Goal: Information Seeking & Learning: Check status

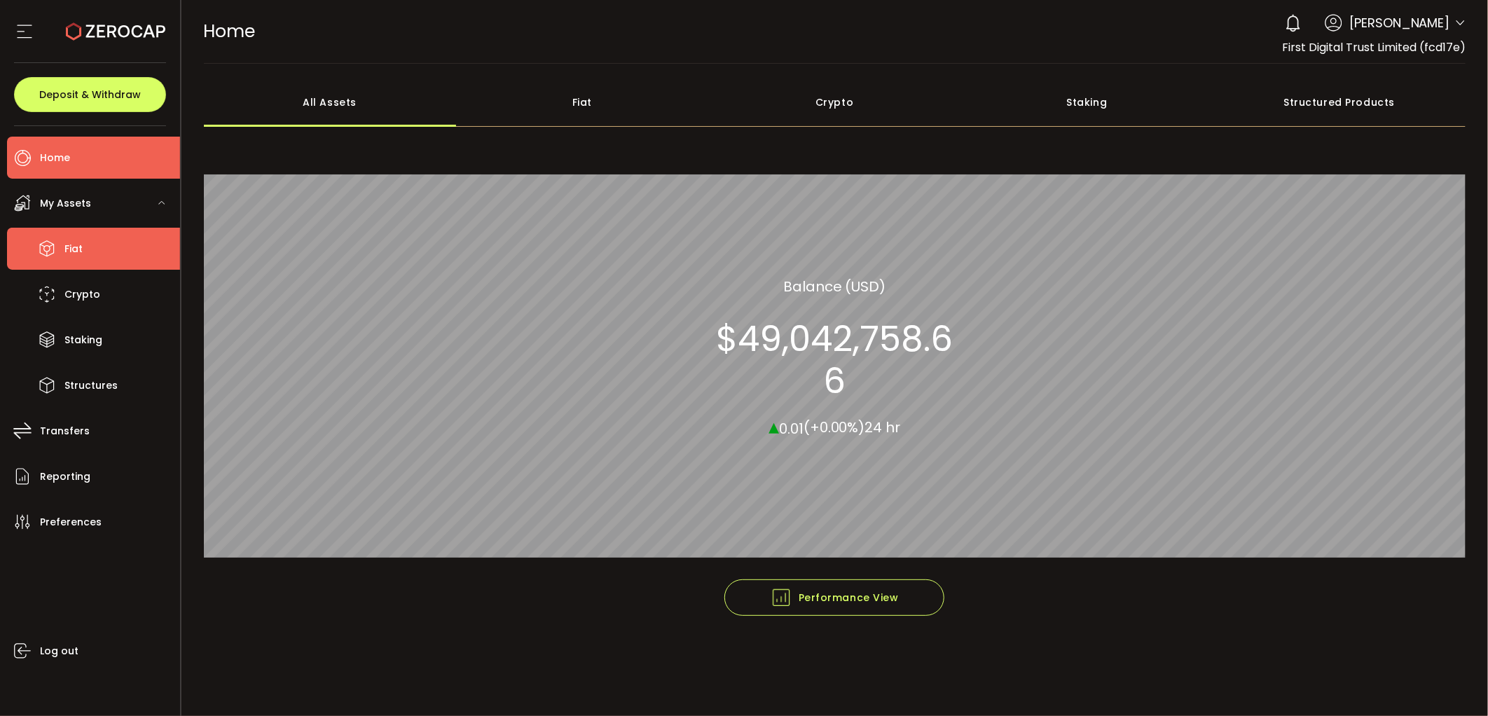
click at [102, 240] on li "Fiat" at bounding box center [93, 249] width 173 height 42
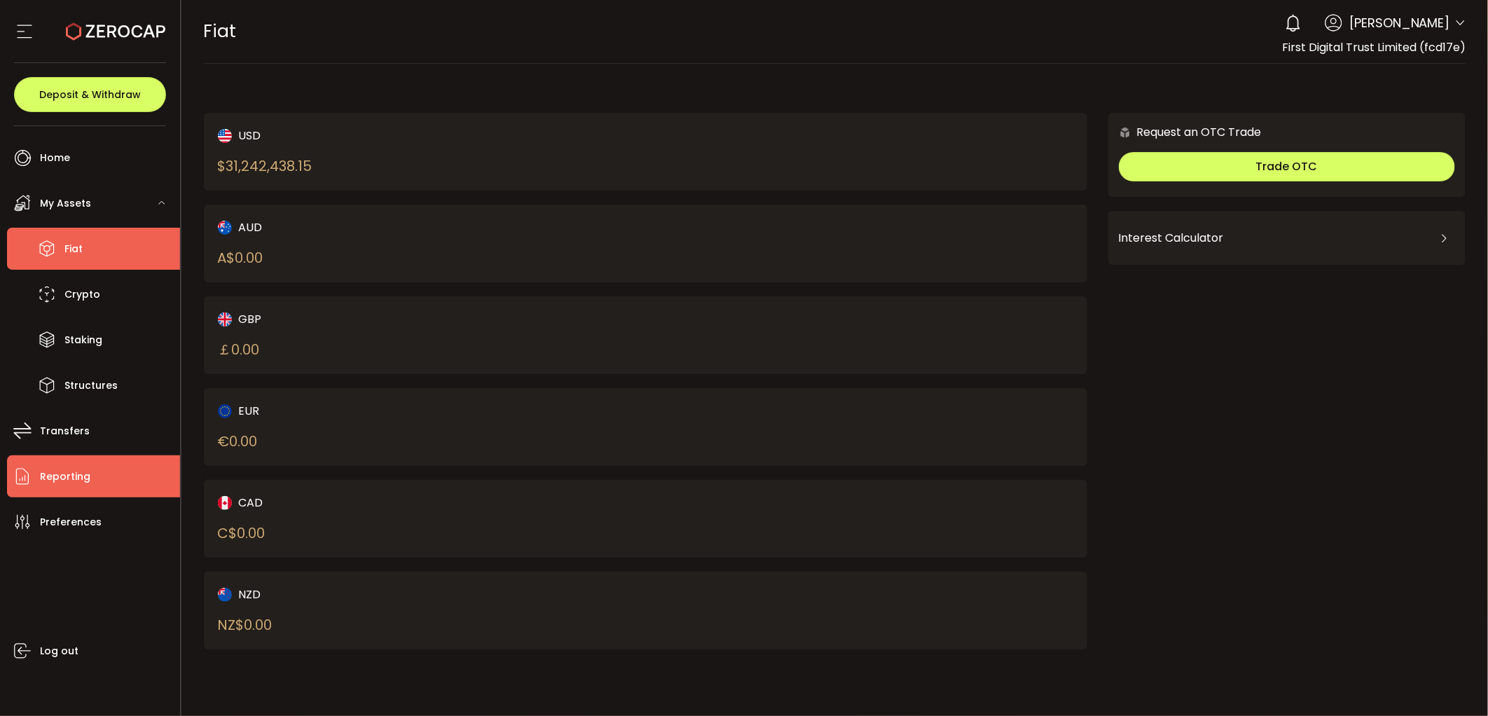
click at [101, 471] on li "Reporting" at bounding box center [93, 476] width 173 height 42
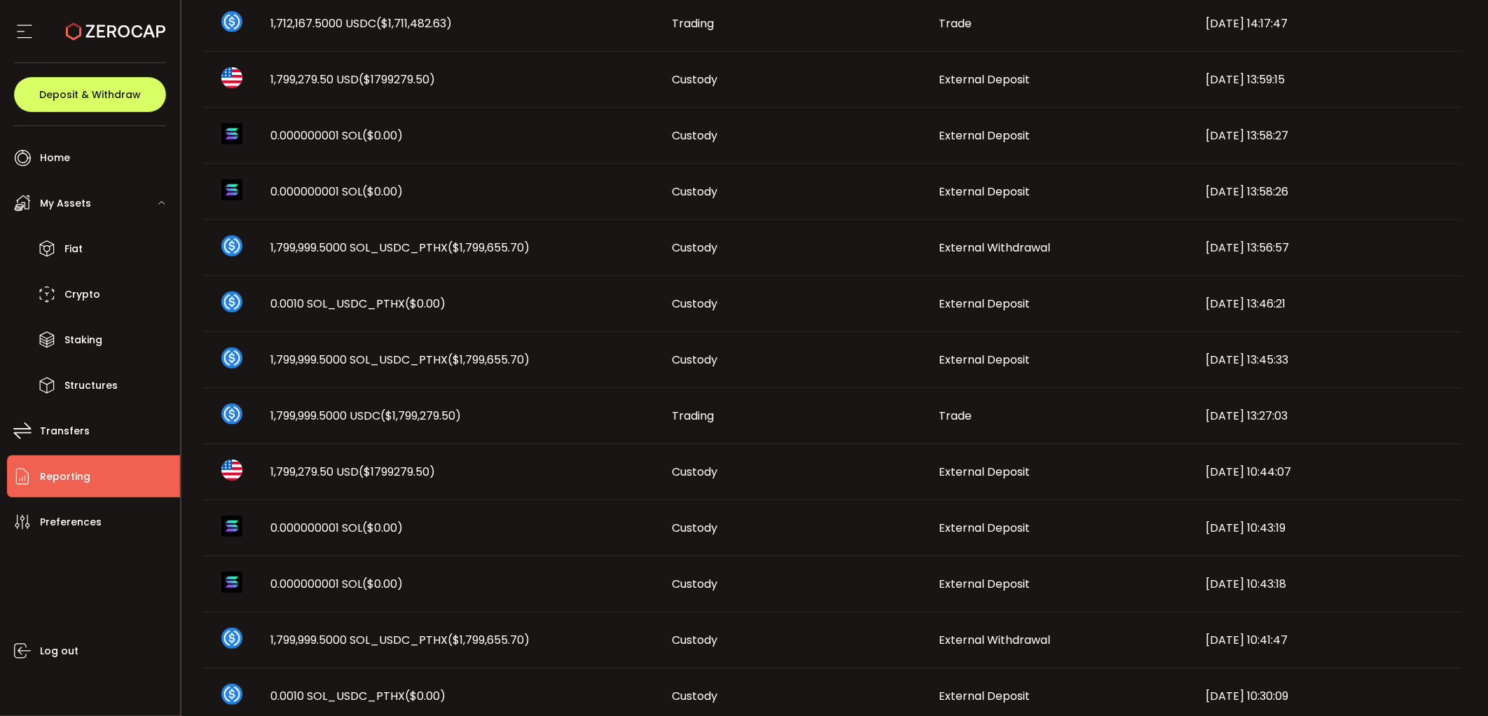
scroll to position [657, 0]
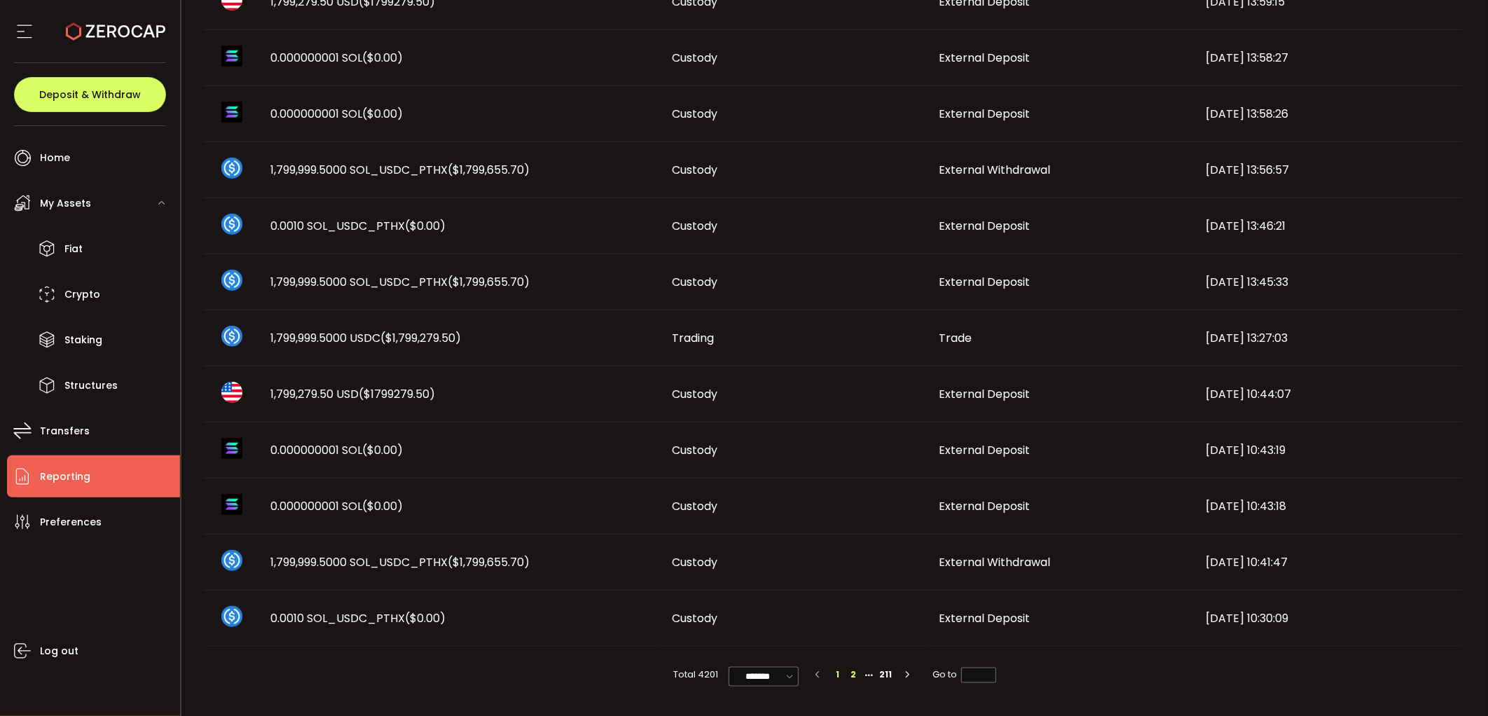
click at [855, 674] on li "2" at bounding box center [853, 674] width 15 height 15
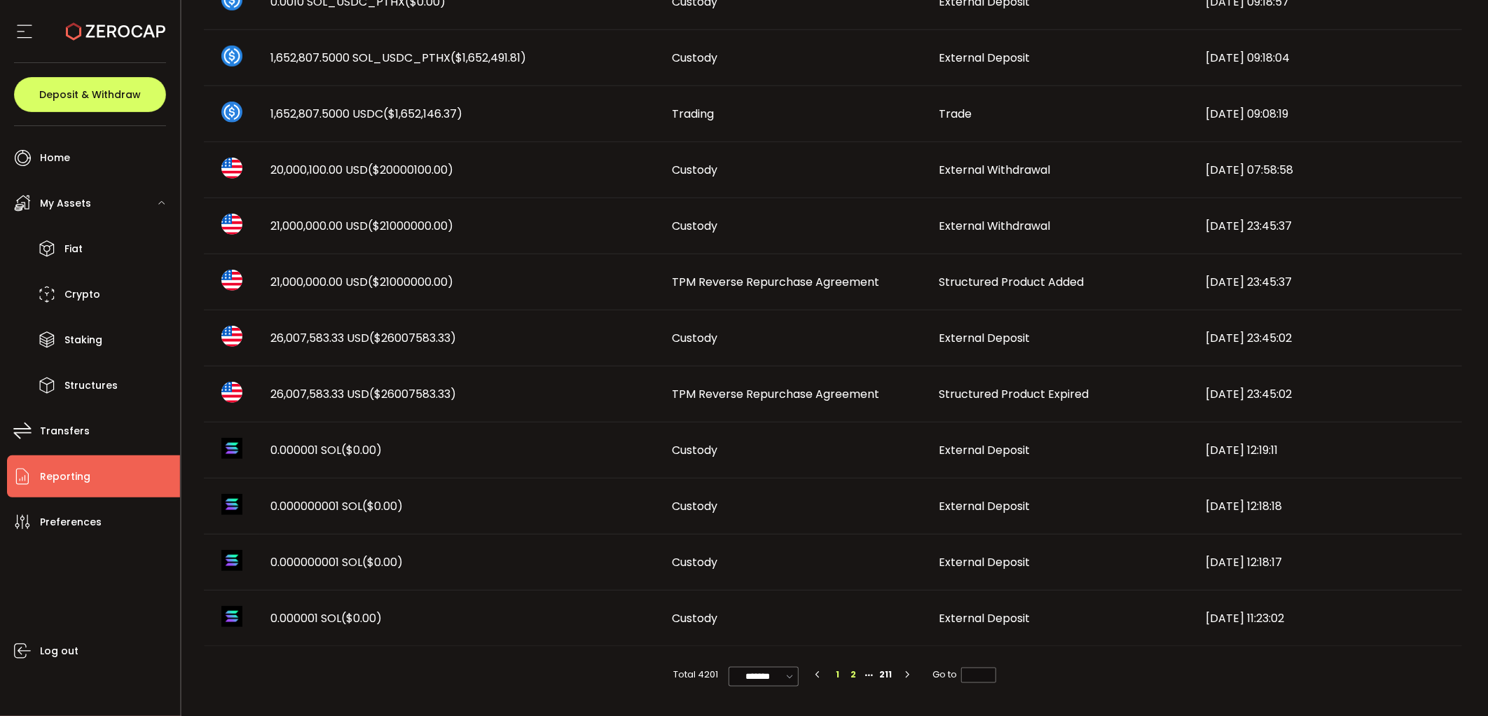
click at [832, 673] on li "1" at bounding box center [837, 674] width 15 height 15
type input "*"
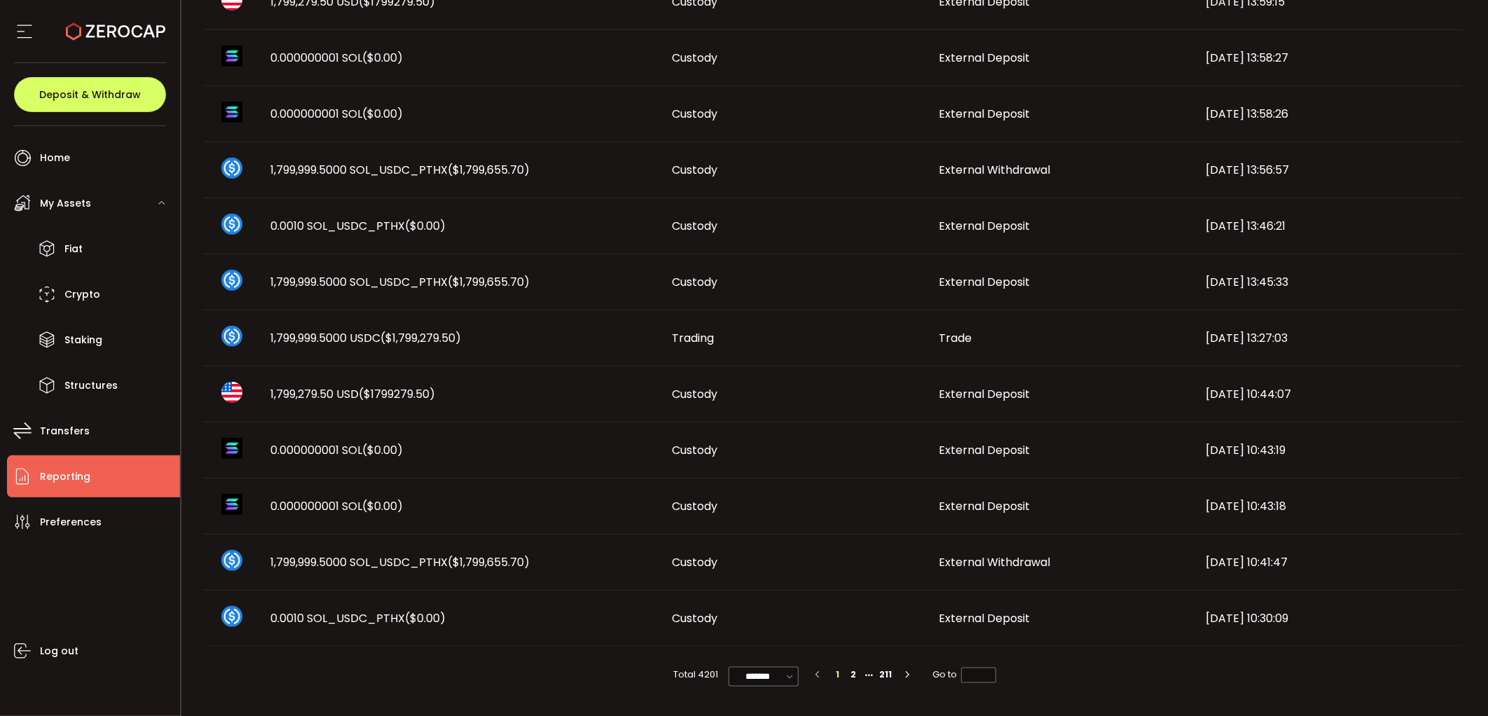
click at [303, 394] on span "1,799,279.50 USD ($1799279.50)" at bounding box center [353, 394] width 165 height 16
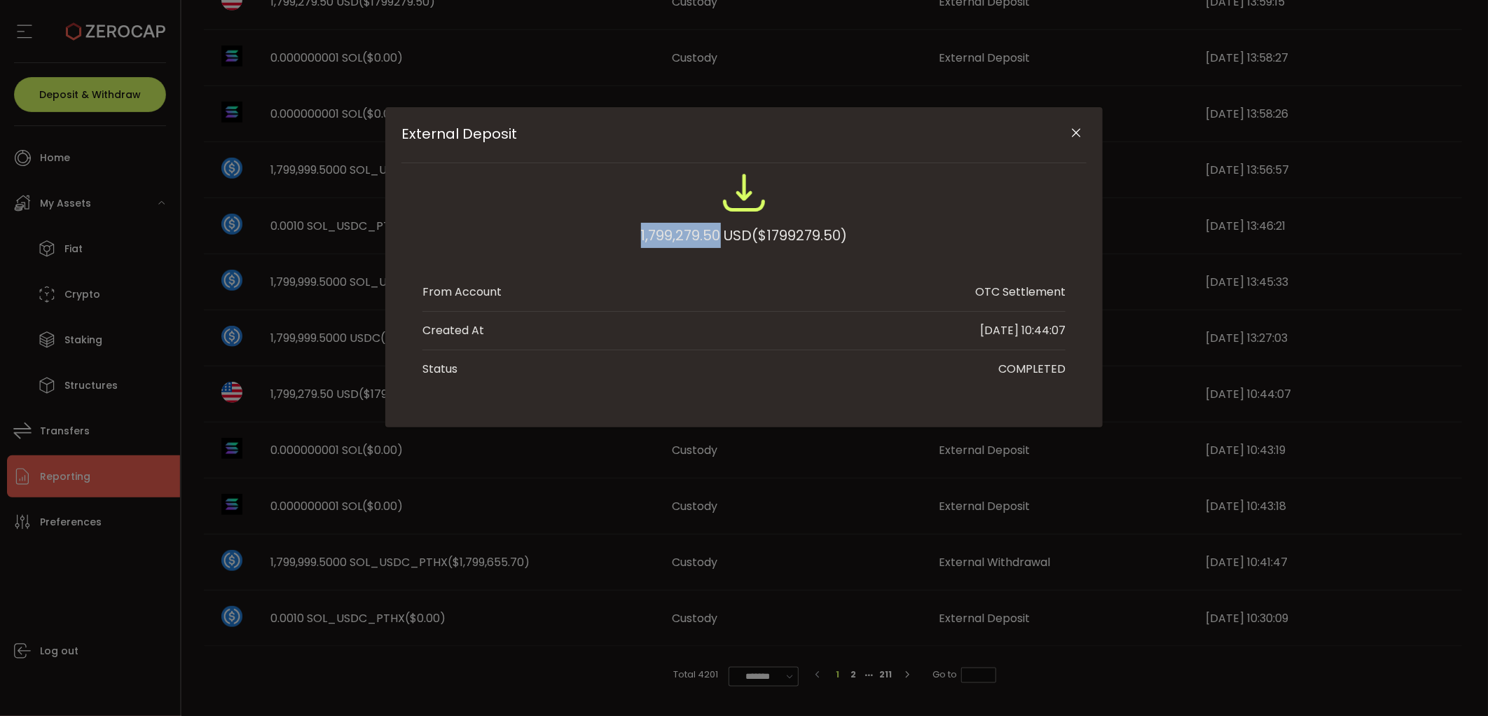
drag, startPoint x: 641, startPoint y: 235, endPoint x: 716, endPoint y: 231, distance: 75.1
click at [716, 231] on div "1,799,279.50 USD ($1799279.50)" at bounding box center [743, 216] width 643 height 92
copy div "1,799,279.50"
click at [1073, 131] on icon "Close" at bounding box center [1077, 133] width 14 height 14
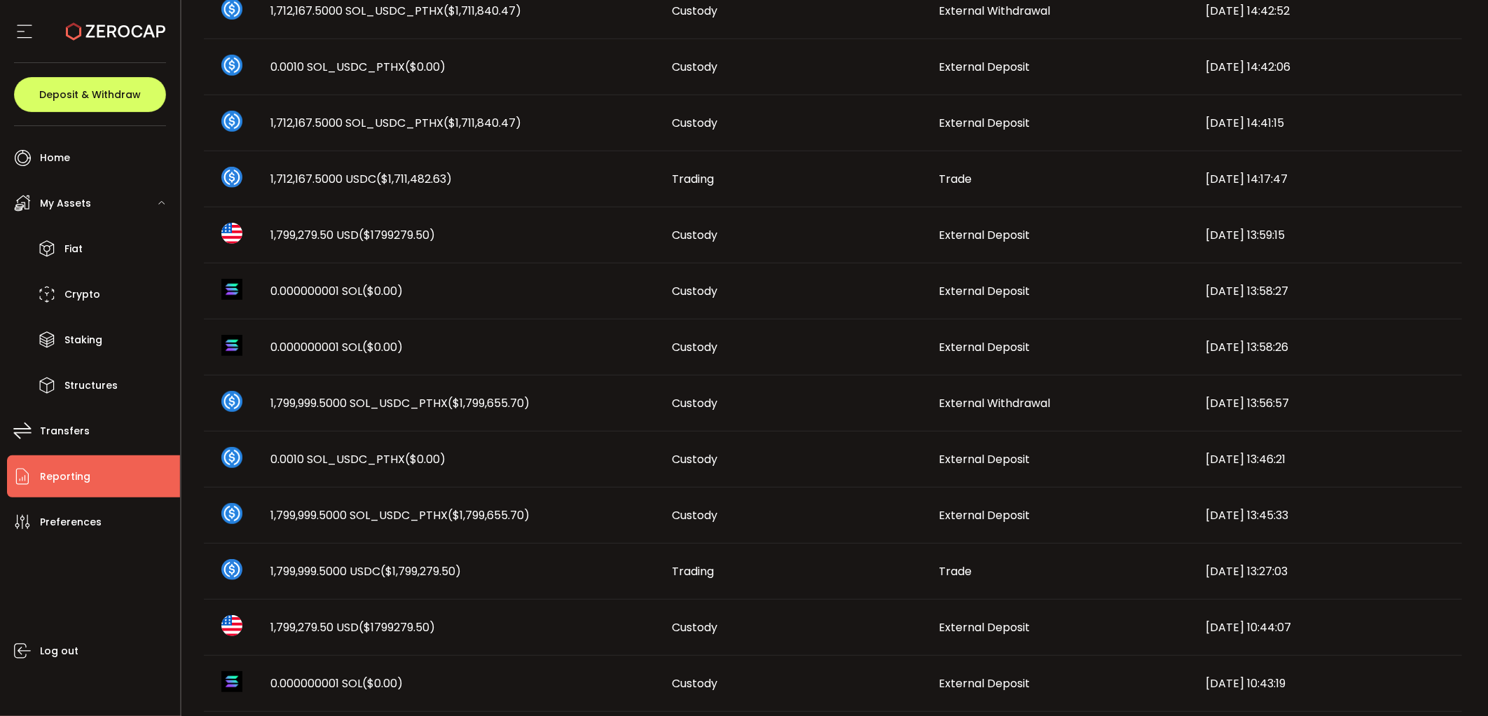
scroll to position [268, 0]
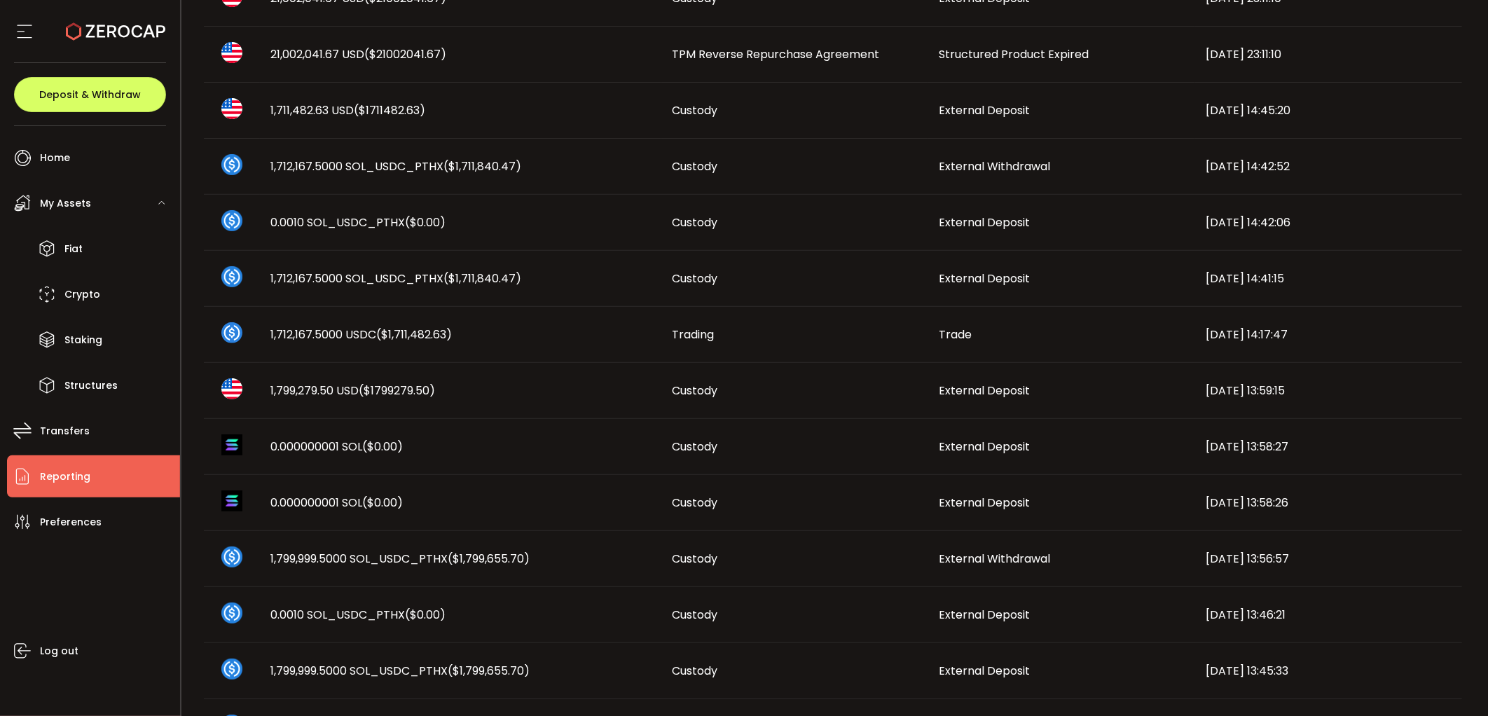
click at [322, 387] on span "1,799,279.50 USD ($1799279.50)" at bounding box center [353, 391] width 165 height 16
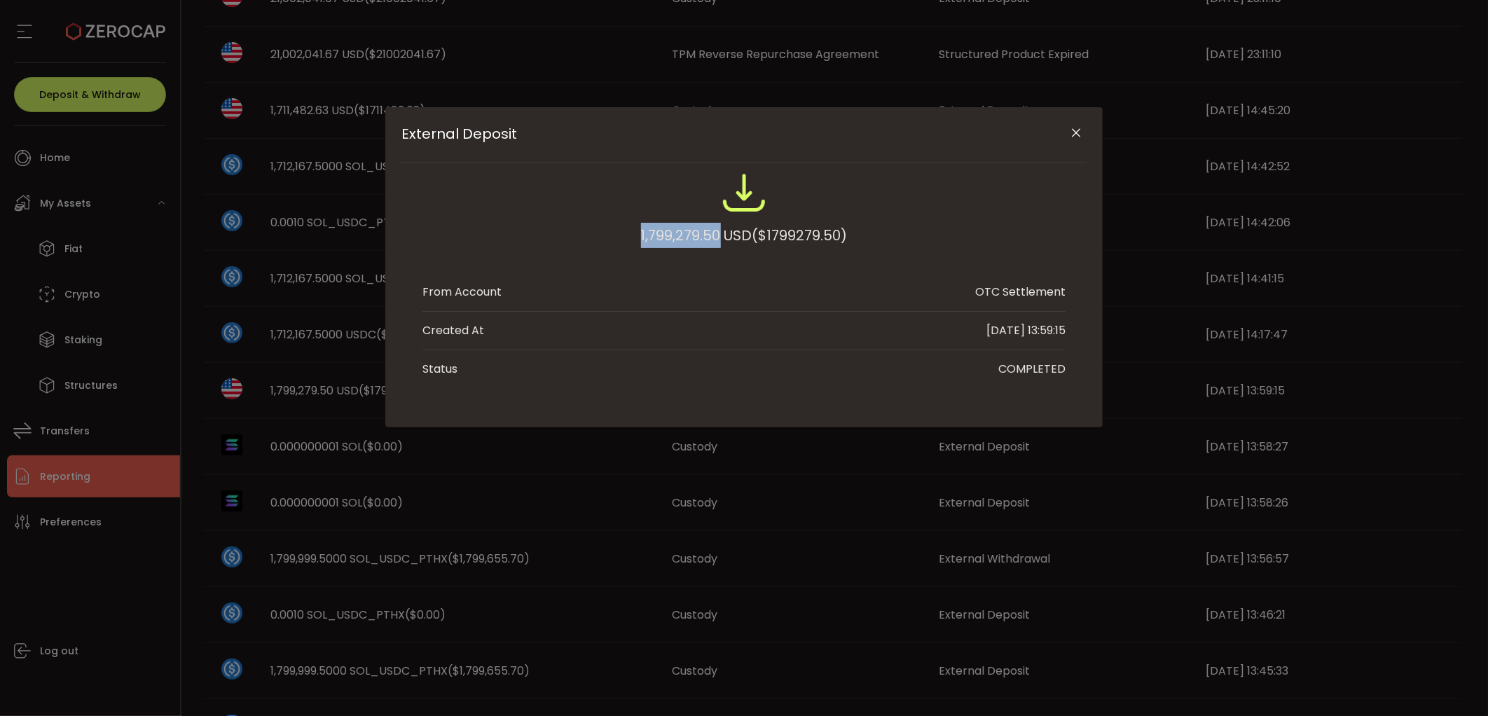
drag, startPoint x: 632, startPoint y: 229, endPoint x: 719, endPoint y: 240, distance: 87.6
click at [719, 240] on div "1,799,279.50 USD ($1799279.50)" at bounding box center [743, 216] width 643 height 92
copy div "1,799,279.50"
click at [727, 527] on div "External Deposit 1,799,279.50 USD ($1799279.50) From Account OTC Settlement Cre…" at bounding box center [744, 358] width 1488 height 716
click at [1080, 139] on icon "Close" at bounding box center [1077, 133] width 14 height 14
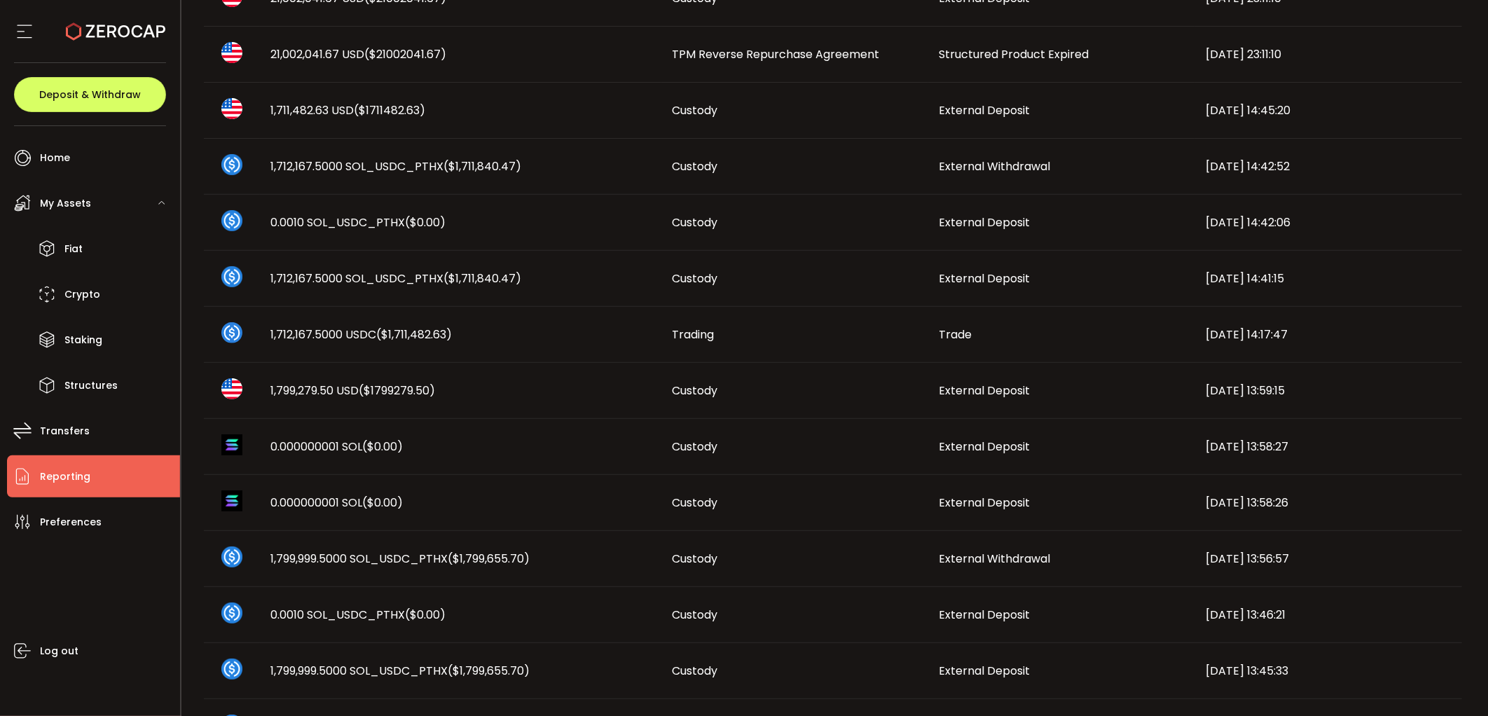
scroll to position [113, 0]
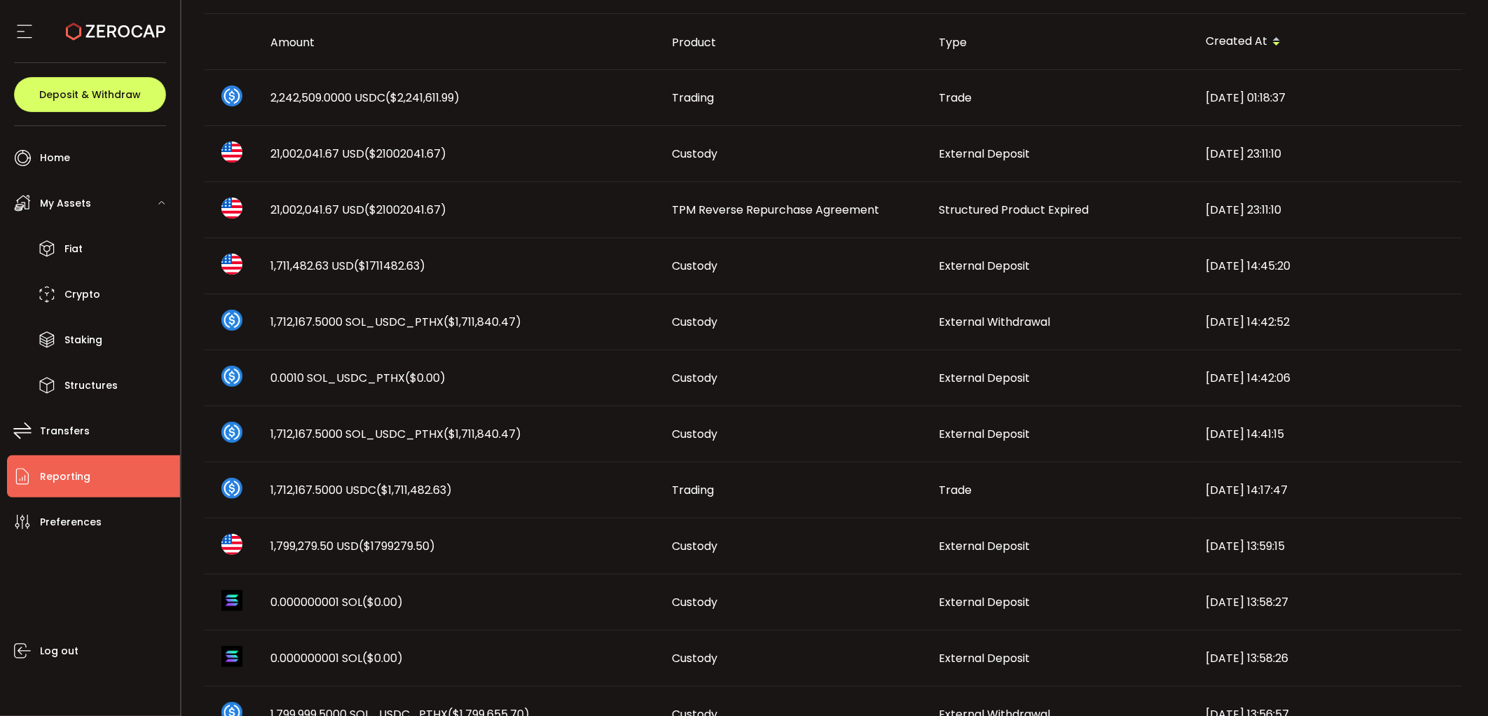
click at [335, 270] on span "1,711,482.63 USD ($1711482.63)" at bounding box center [348, 266] width 155 height 16
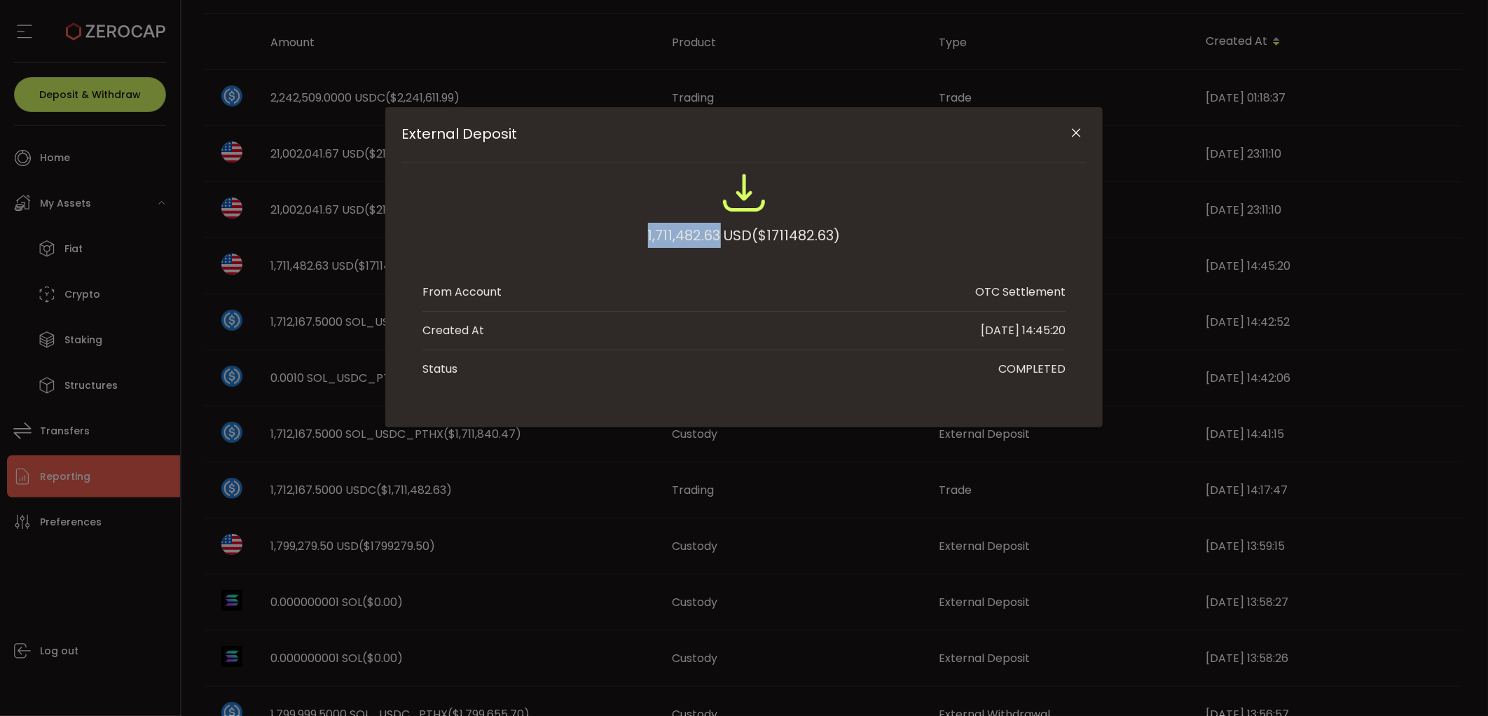
drag, startPoint x: 622, startPoint y: 236, endPoint x: 717, endPoint y: 236, distance: 94.6
click at [717, 236] on div "1,711,482.63 USD ($1711482.63)" at bounding box center [743, 216] width 643 height 92
copy div "1,711,482.63"
click at [525, 431] on div "External Deposit 1,711,482.63 USD ($1711482.63) From Account OTC Settlement Cre…" at bounding box center [744, 358] width 1488 height 716
click at [1080, 135] on icon "Close" at bounding box center [1077, 133] width 14 height 14
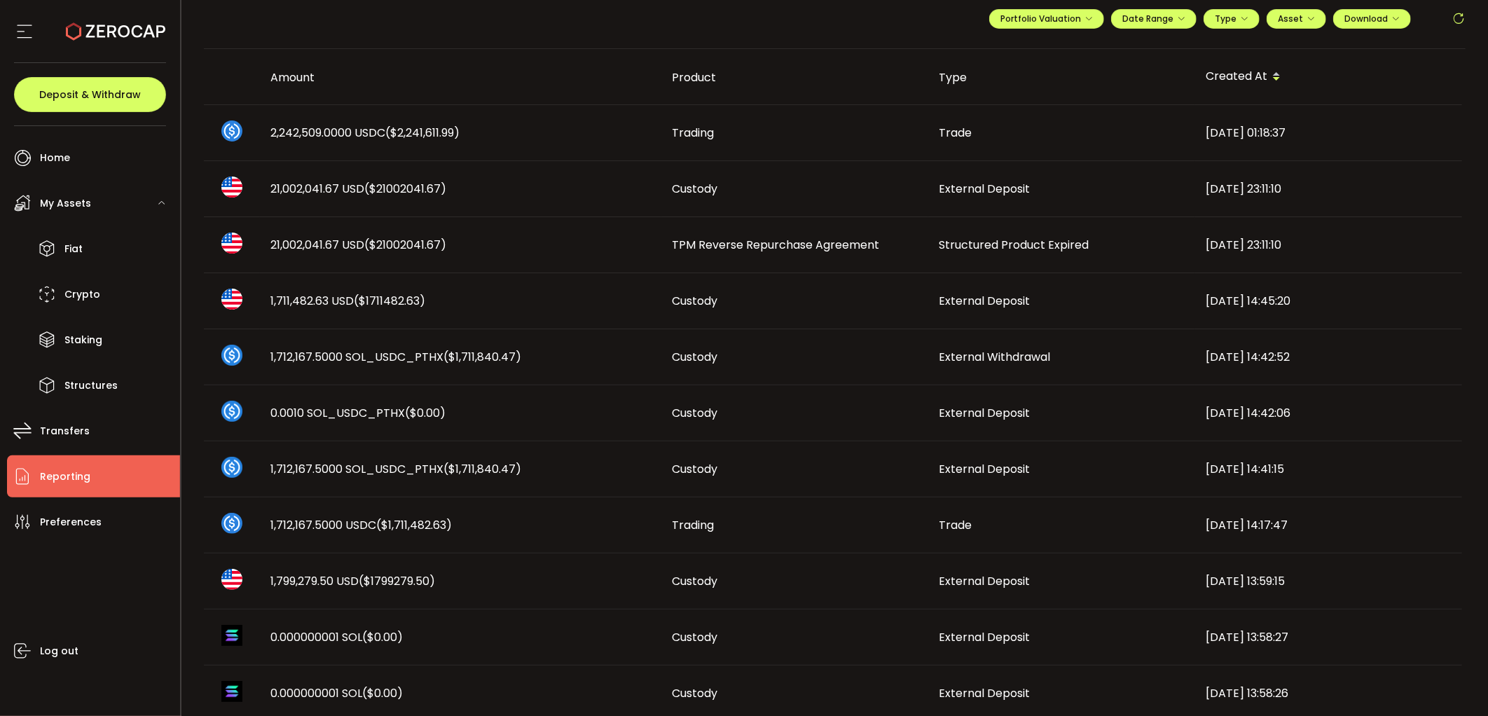
scroll to position [0, 0]
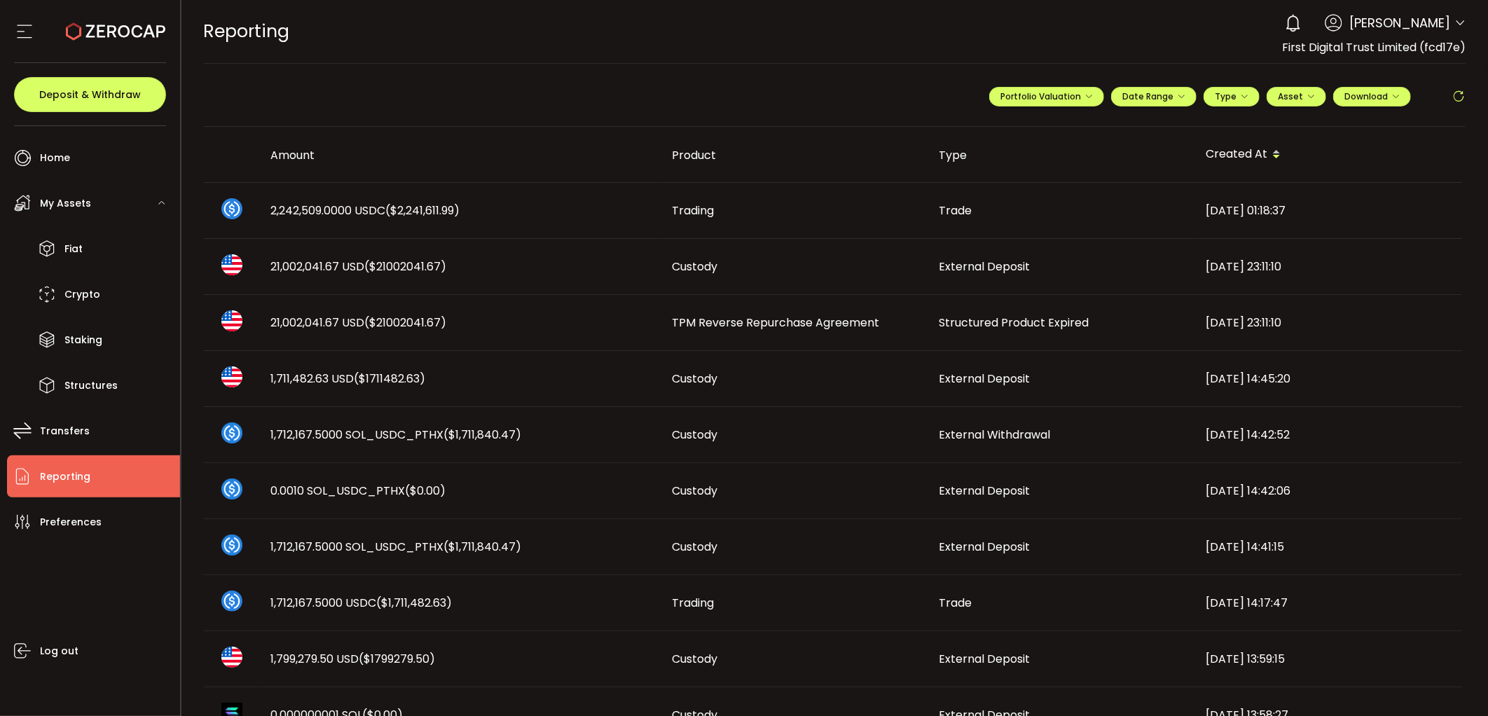
click at [319, 310] on td "21,002,041.67 USD ($21002041.67)" at bounding box center [460, 323] width 401 height 56
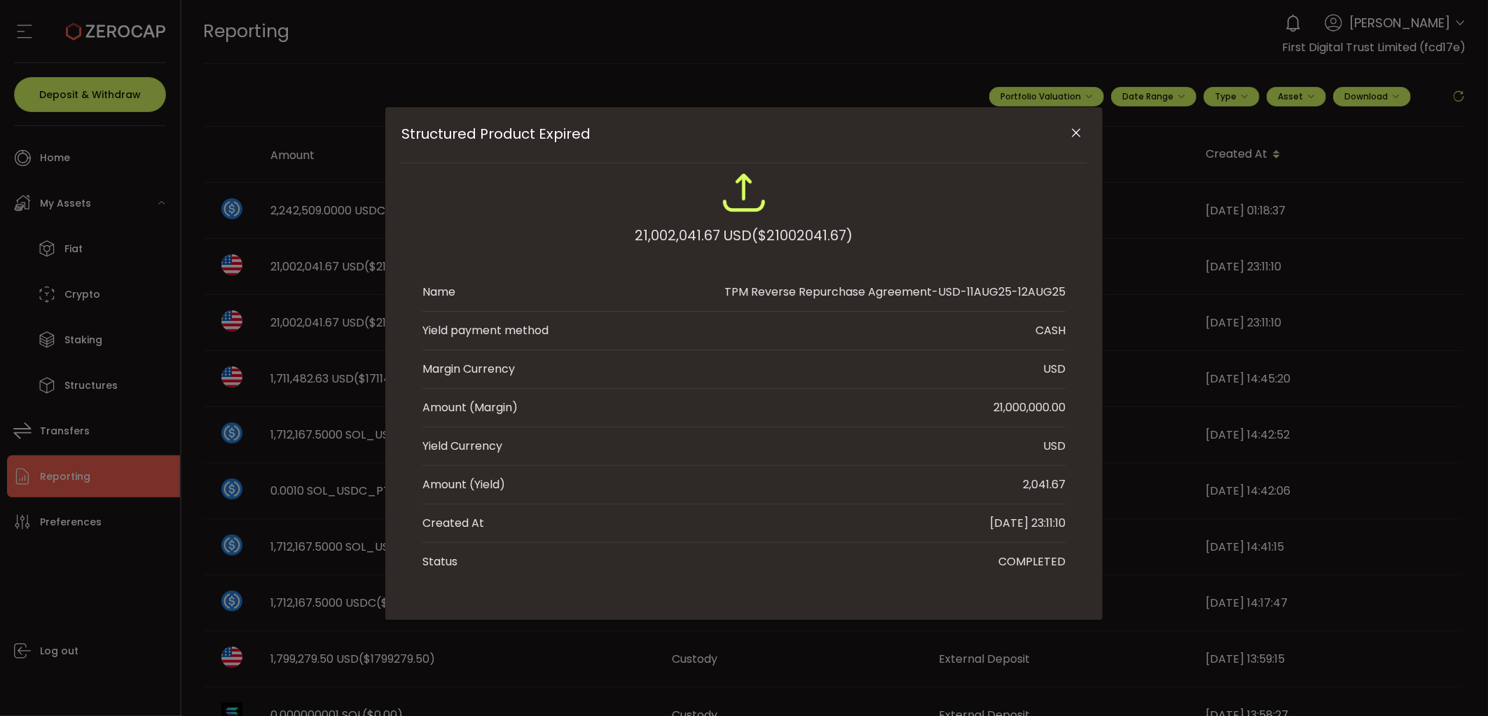
click at [315, 319] on div "Structured Product Expired 21,002,041.67 USD ($21002041.67) Name TPM Reverse Re…" at bounding box center [744, 358] width 1488 height 716
drag, startPoint x: 1022, startPoint y: 488, endPoint x: 1070, endPoint y: 487, distance: 48.4
click at [1070, 487] on div "21,002,041.67 USD ($21002041.67) Name TPM Reverse Repurchase Agreement-USD-11AU…" at bounding box center [743, 375] width 685 height 411
copy div "2,041.67"
click at [1083, 128] on icon "Close" at bounding box center [1077, 133] width 14 height 14
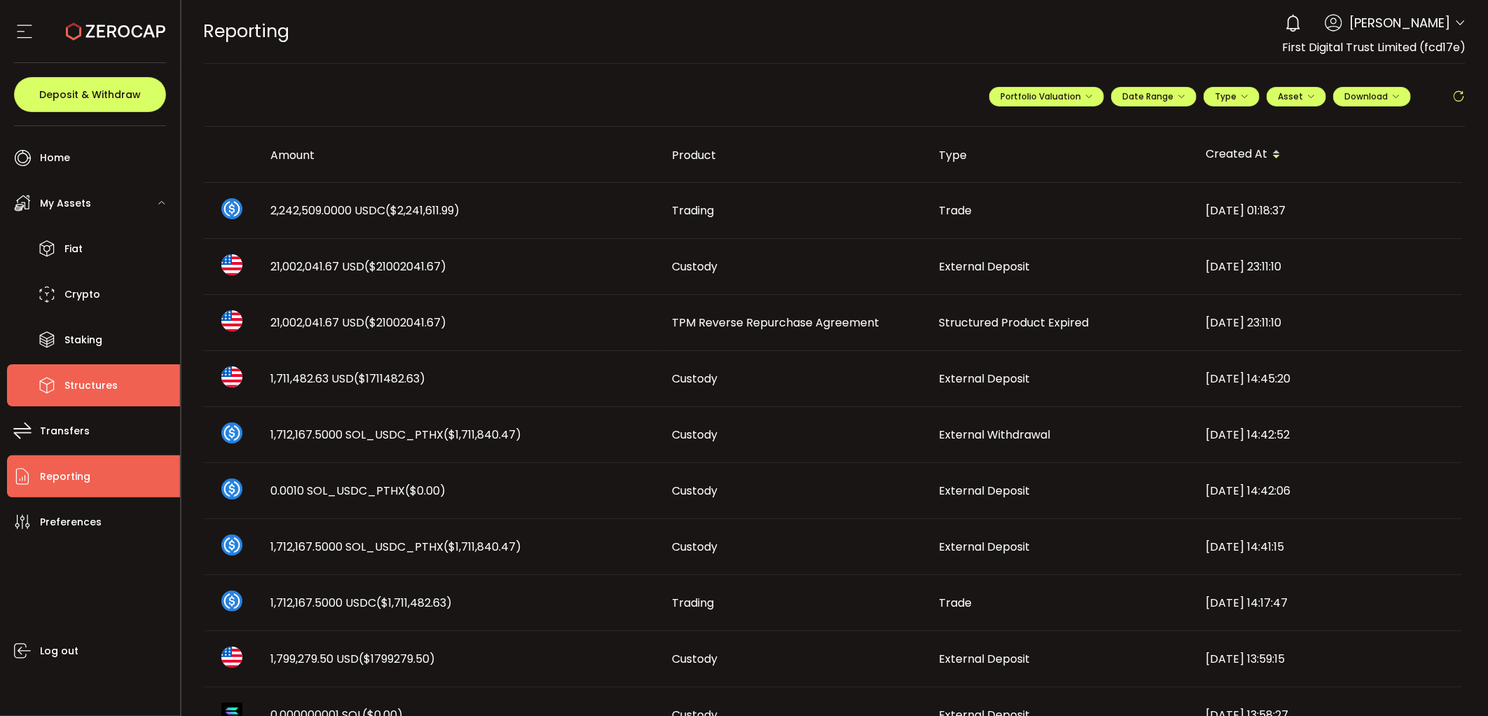
click at [47, 375] on icon at bounding box center [46, 385] width 21 height 21
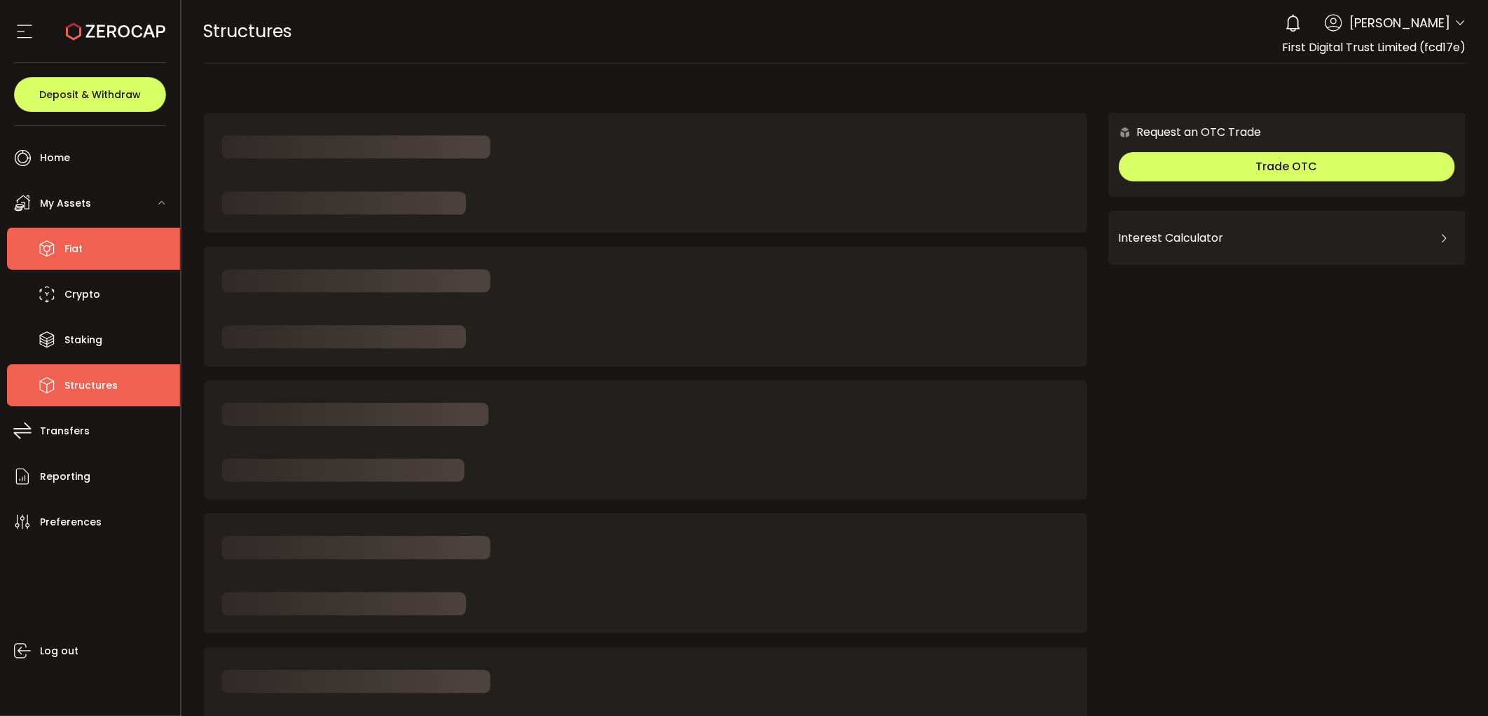
click at [78, 244] on span "Fiat" at bounding box center [73, 249] width 18 height 20
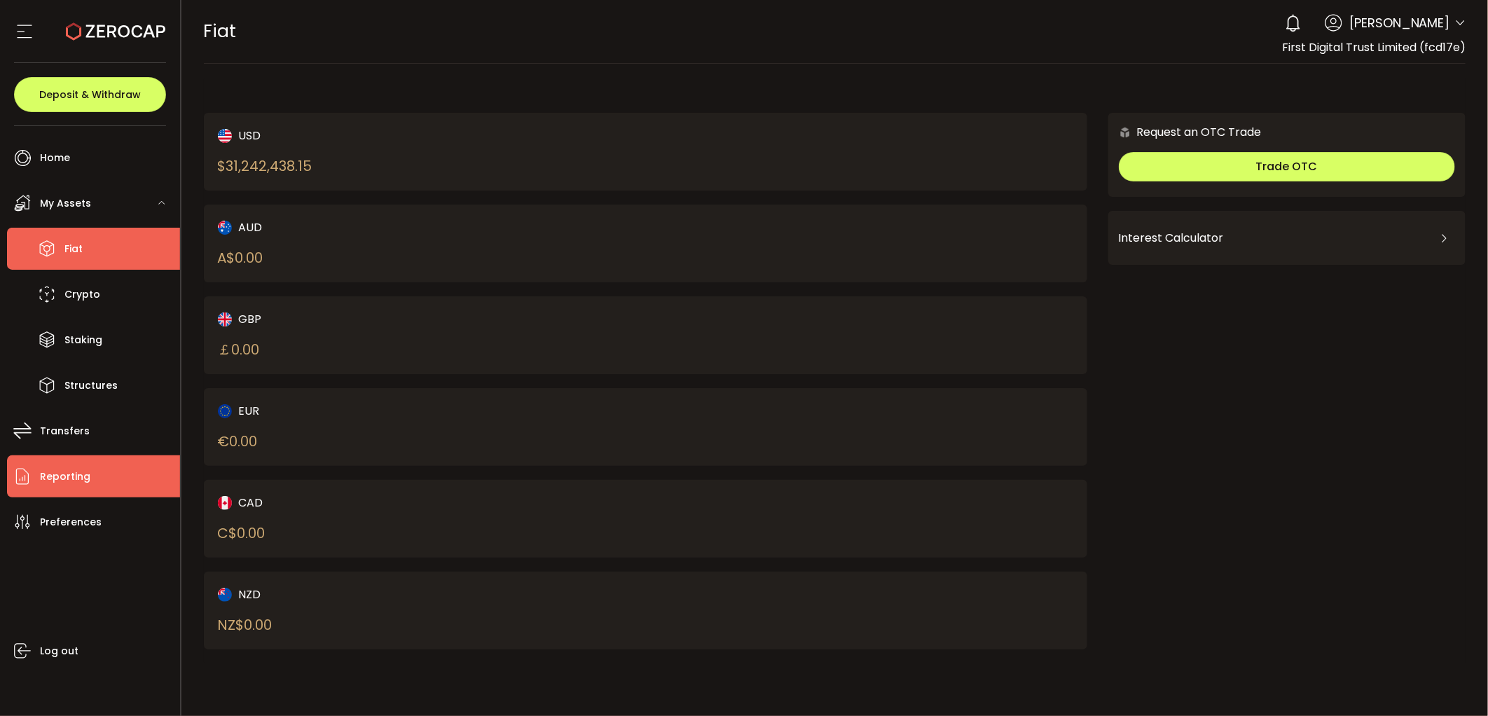
click at [92, 467] on li "Reporting" at bounding box center [93, 476] width 173 height 42
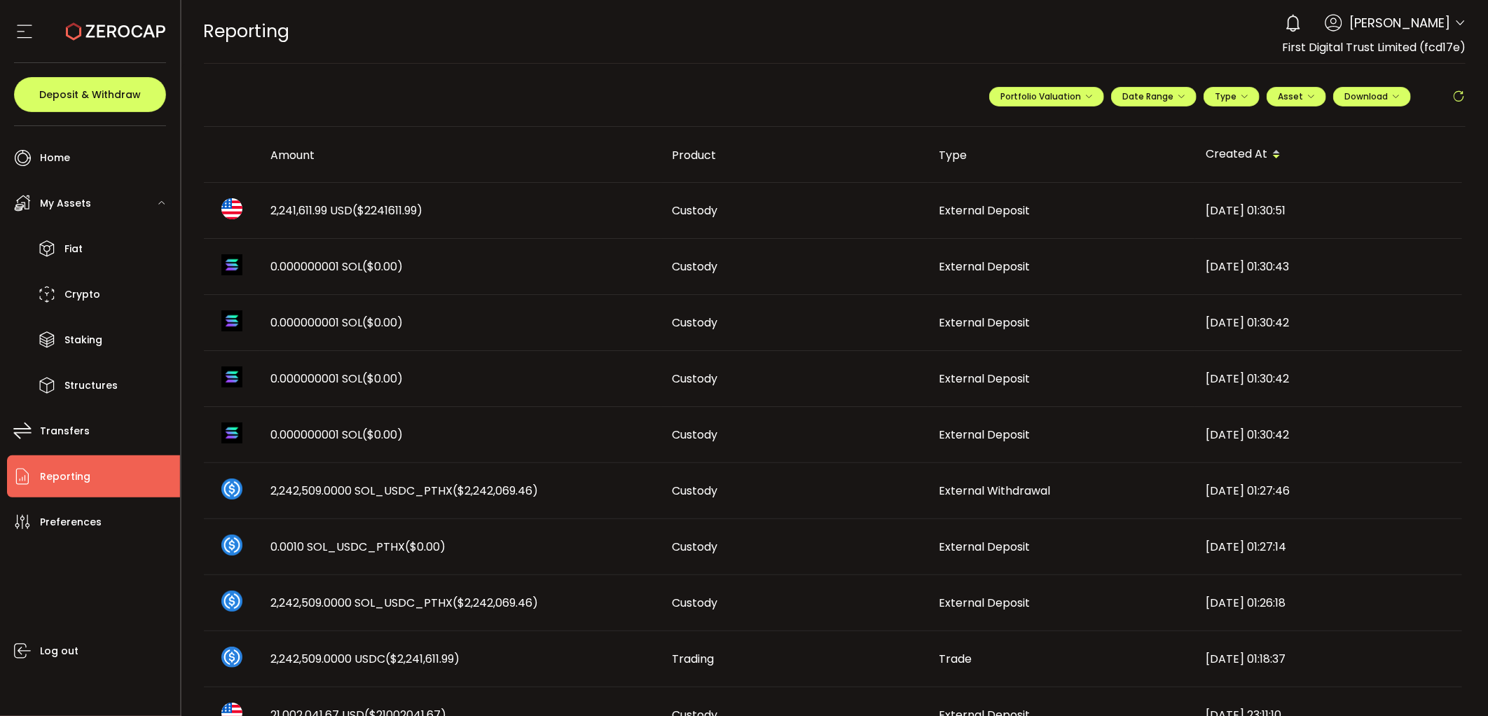
click at [317, 207] on span "2,241,611.99 USD ($2241611.99)" at bounding box center [347, 210] width 152 height 16
click at [0, 0] on div at bounding box center [0, 0] width 0 height 0
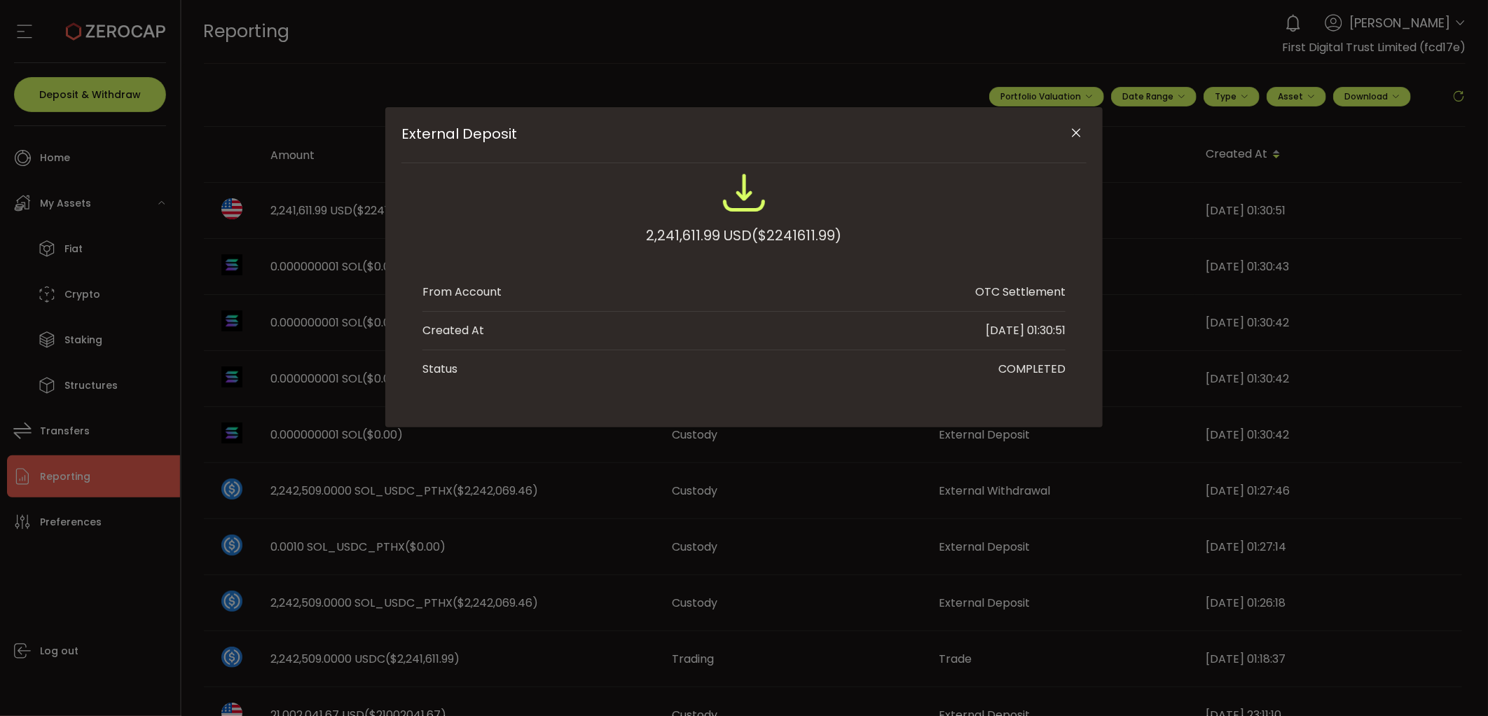
click at [682, 233] on div "2,241,611.99 USD ($2241611.99)" at bounding box center [744, 235] width 195 height 25
drag, startPoint x: 717, startPoint y: 238, endPoint x: 628, endPoint y: 237, distance: 88.3
click at [628, 237] on div "2,241,611.99 USD ($2241611.99)" at bounding box center [743, 216] width 643 height 92
copy div "2,241,611.99"
